Goal: Information Seeking & Learning: Learn about a topic

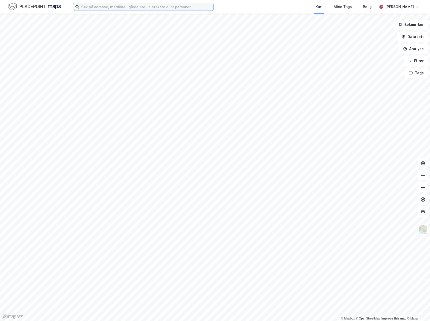
click at [114, 8] on input at bounding box center [146, 7] width 134 height 8
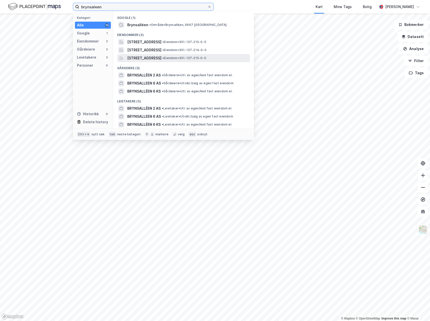
type input "brynsaleen"
click at [161, 57] on span "[STREET_ADDRESS]" at bounding box center [144, 58] width 34 height 6
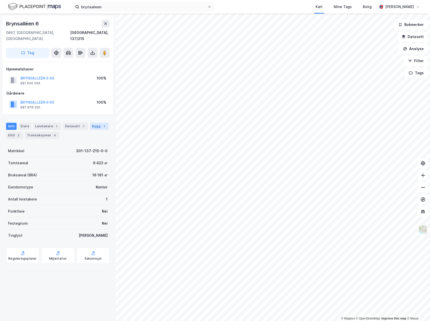
click at [97, 123] on div "Bygg 1" at bounding box center [99, 126] width 19 height 7
